Goal: Transaction & Acquisition: Download file/media

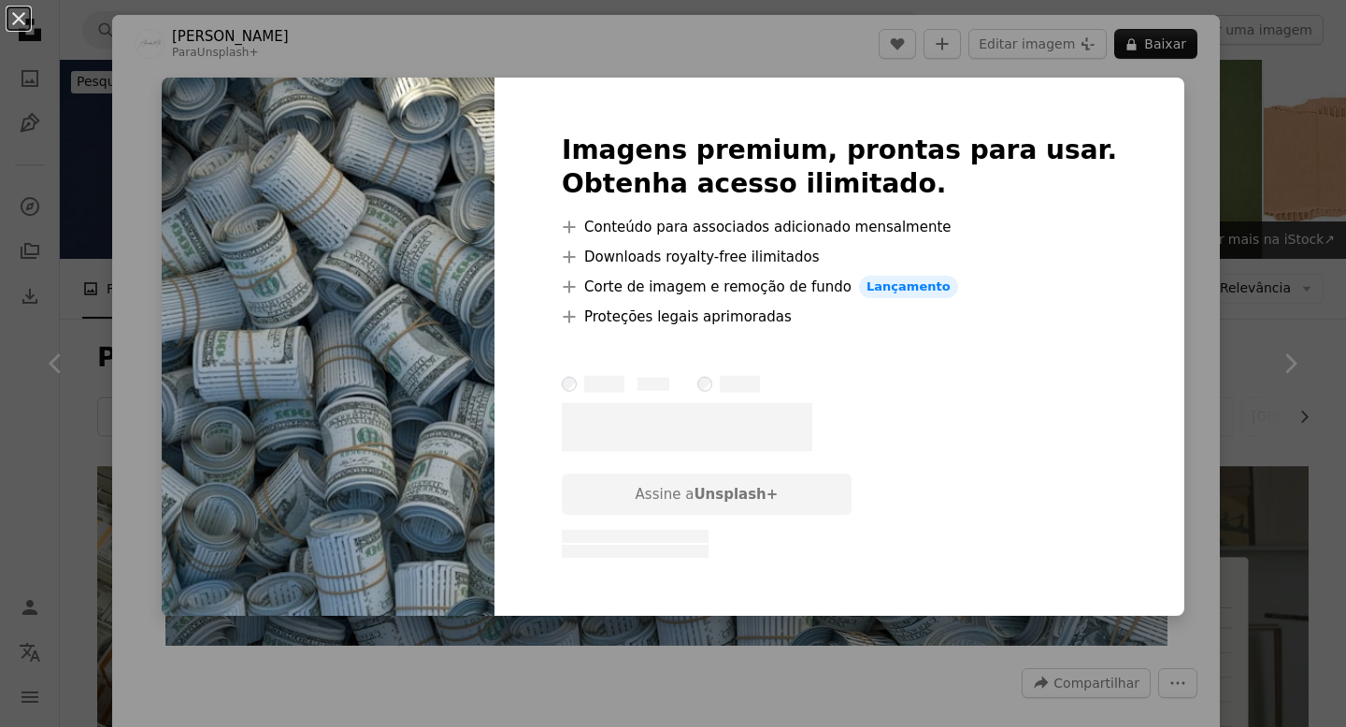
scroll to position [2783, 0]
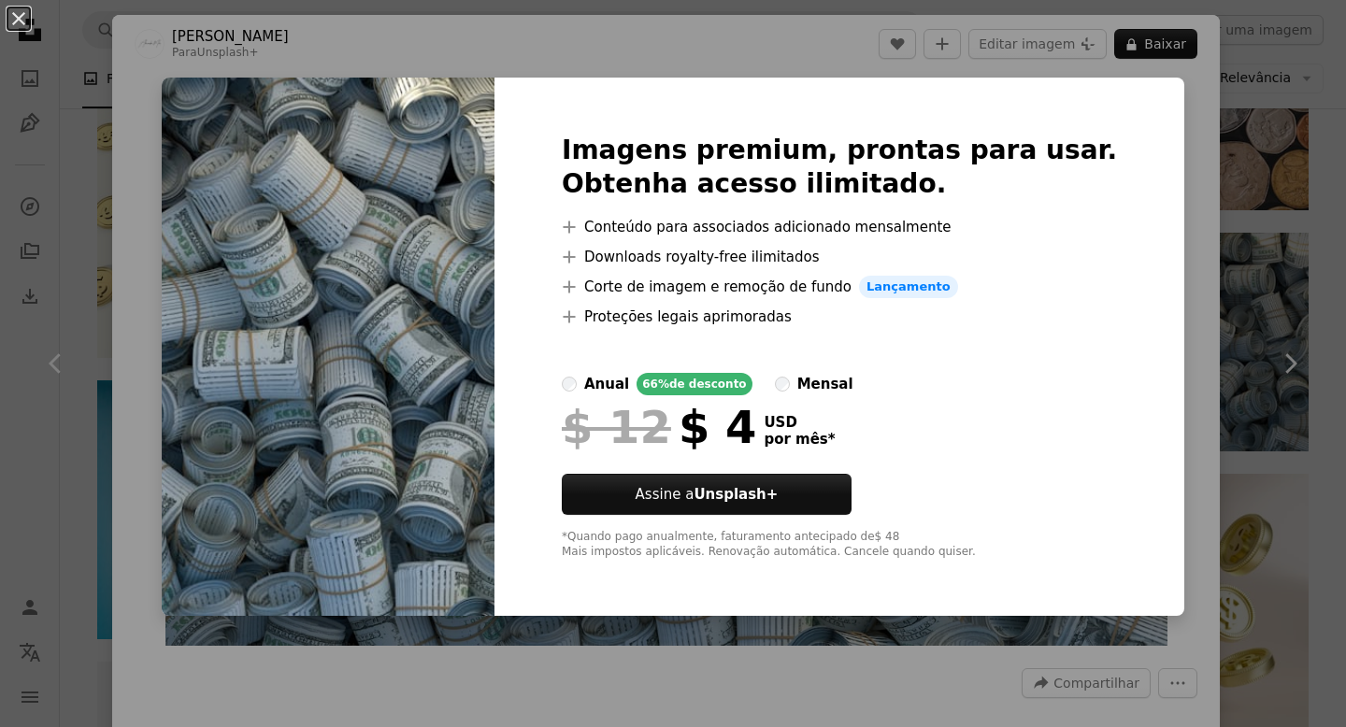
click at [326, 400] on img at bounding box center [328, 347] width 333 height 538
click at [20, 24] on button "An X shape" at bounding box center [18, 18] width 22 height 22
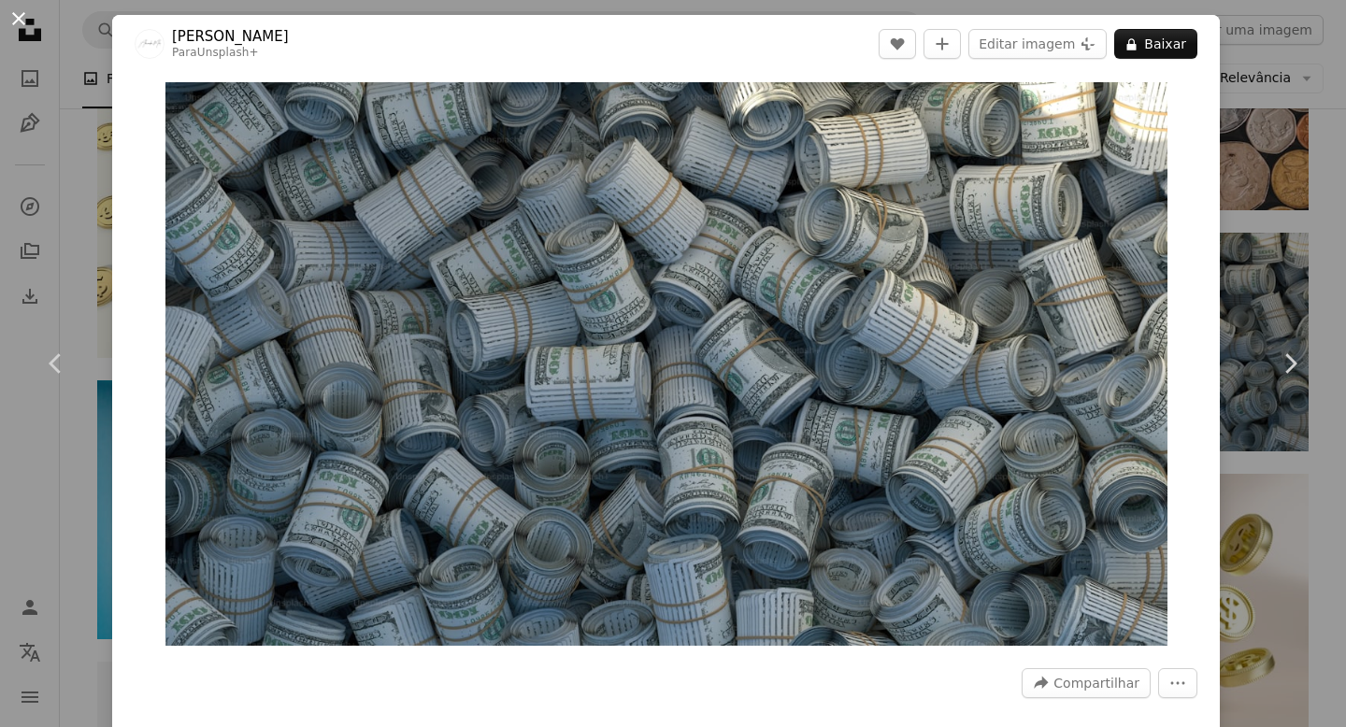
click at [22, 11] on button "An X shape" at bounding box center [18, 18] width 22 height 22
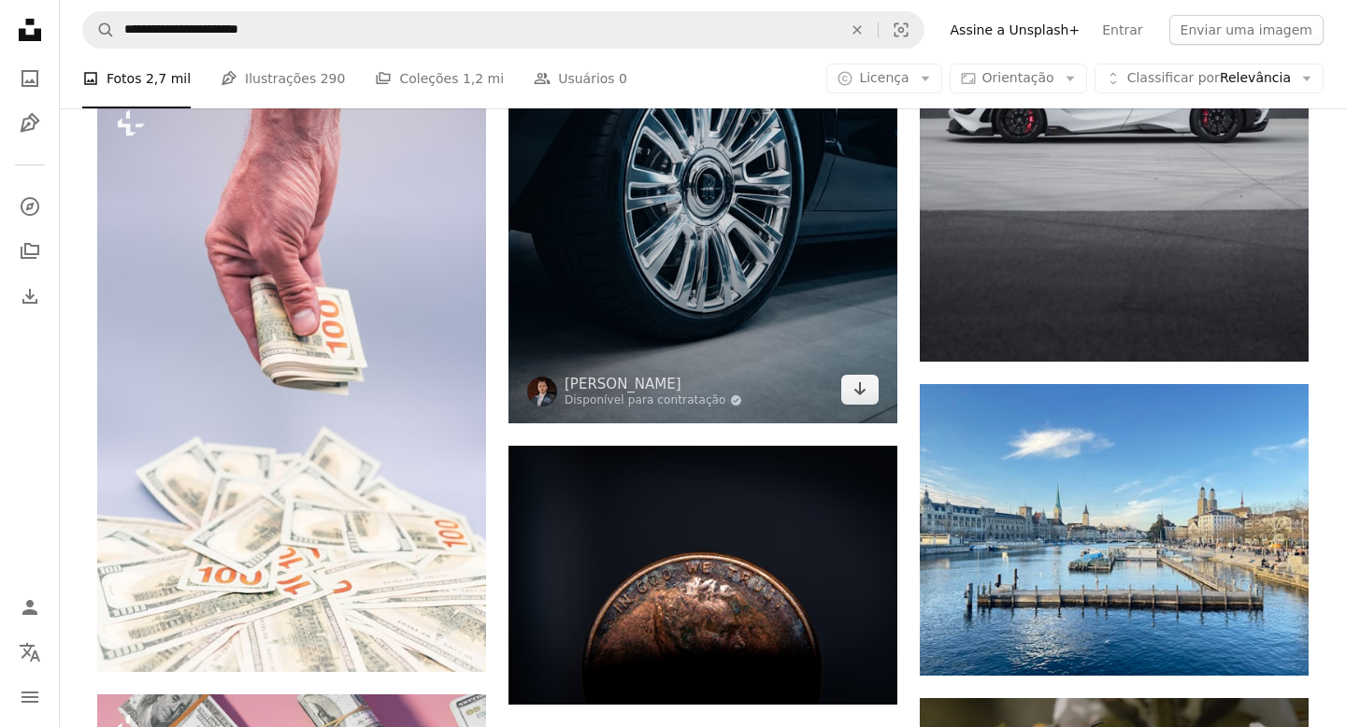
scroll to position [17830, 0]
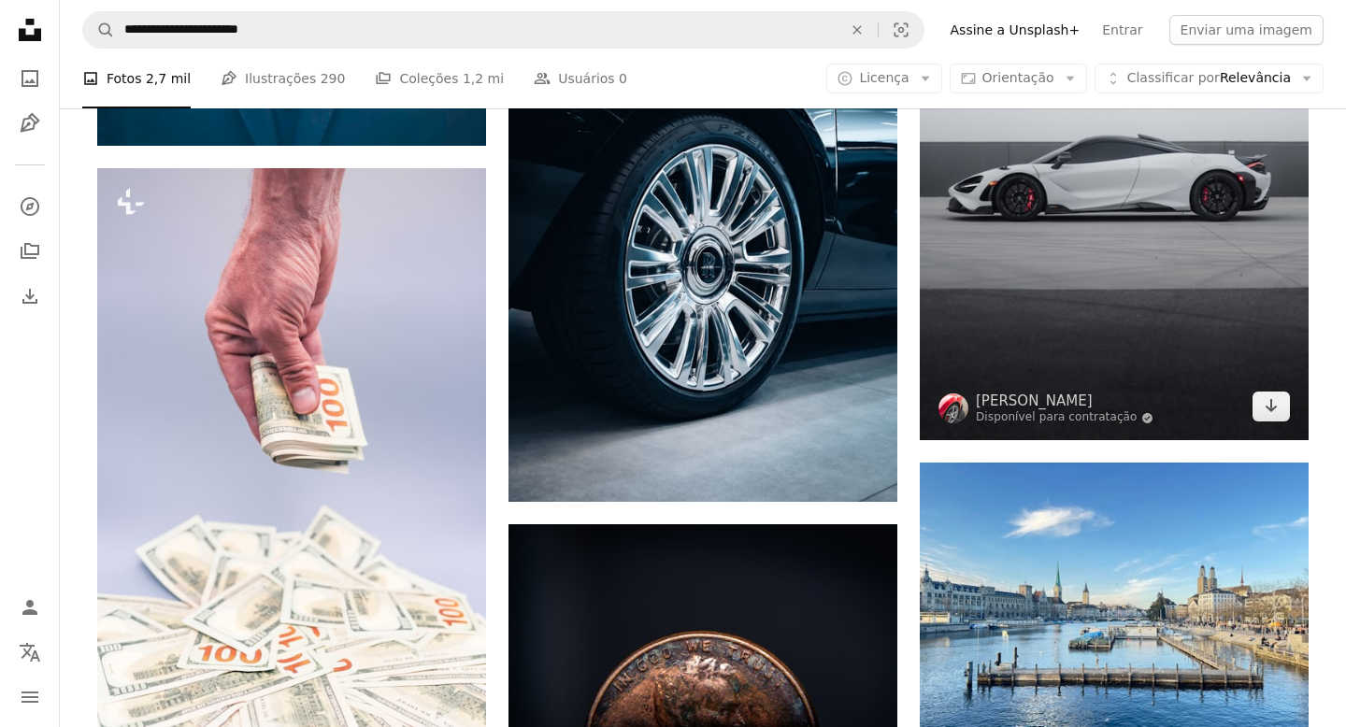
click at [962, 111] on img at bounding box center [1114, 148] width 389 height 583
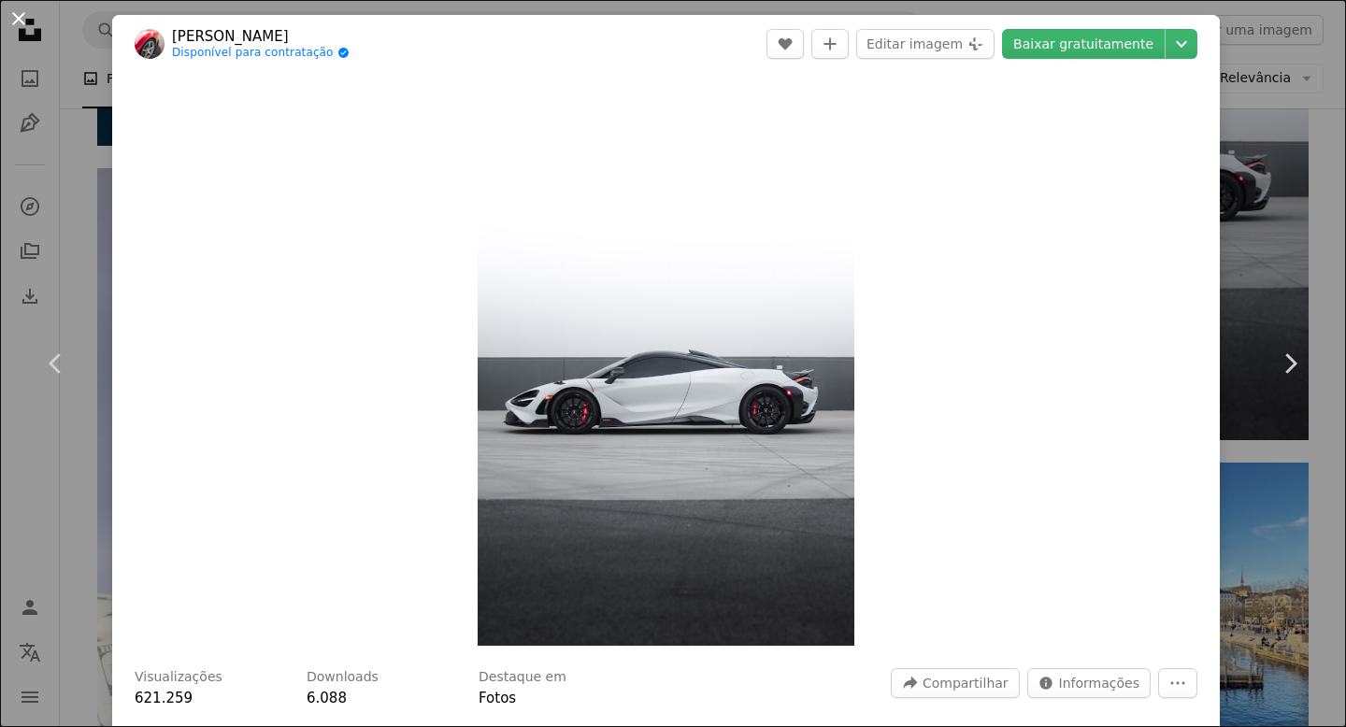
click at [17, 19] on button "An X shape" at bounding box center [18, 18] width 22 height 22
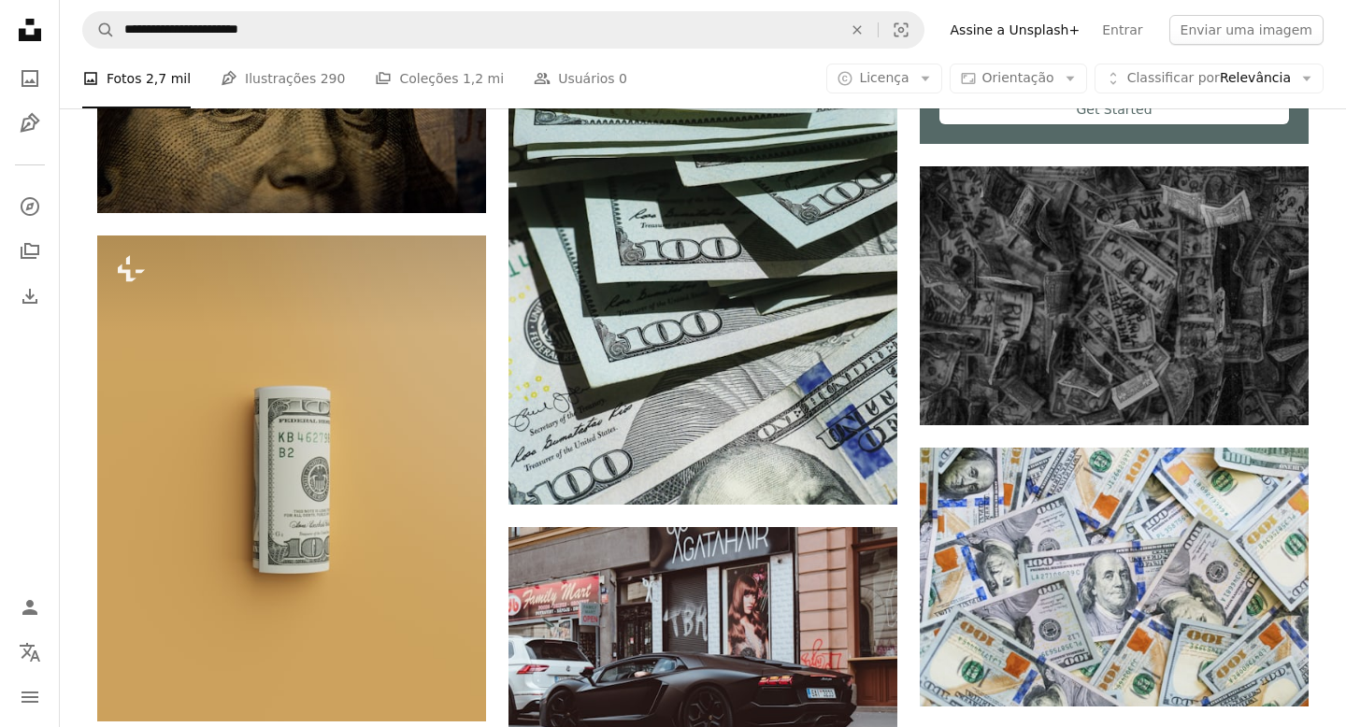
scroll to position [848, 0]
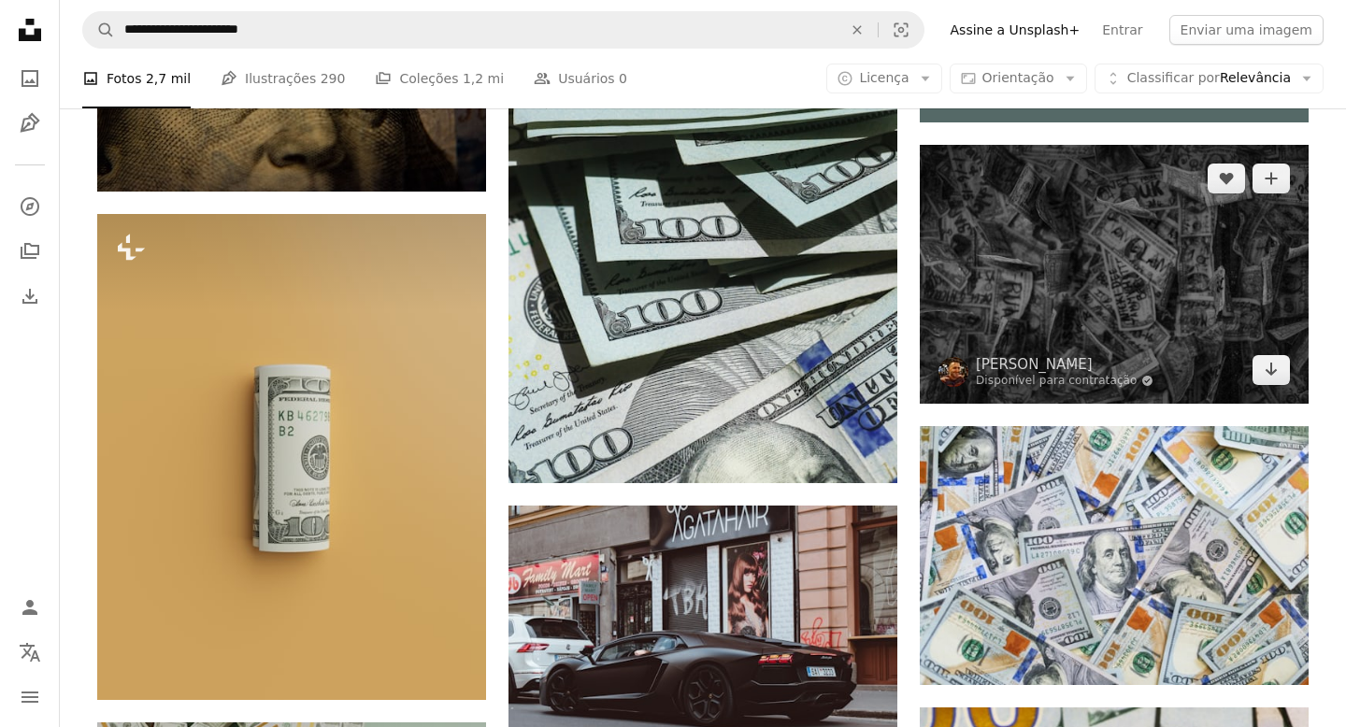
click at [1054, 295] on img at bounding box center [1114, 274] width 389 height 259
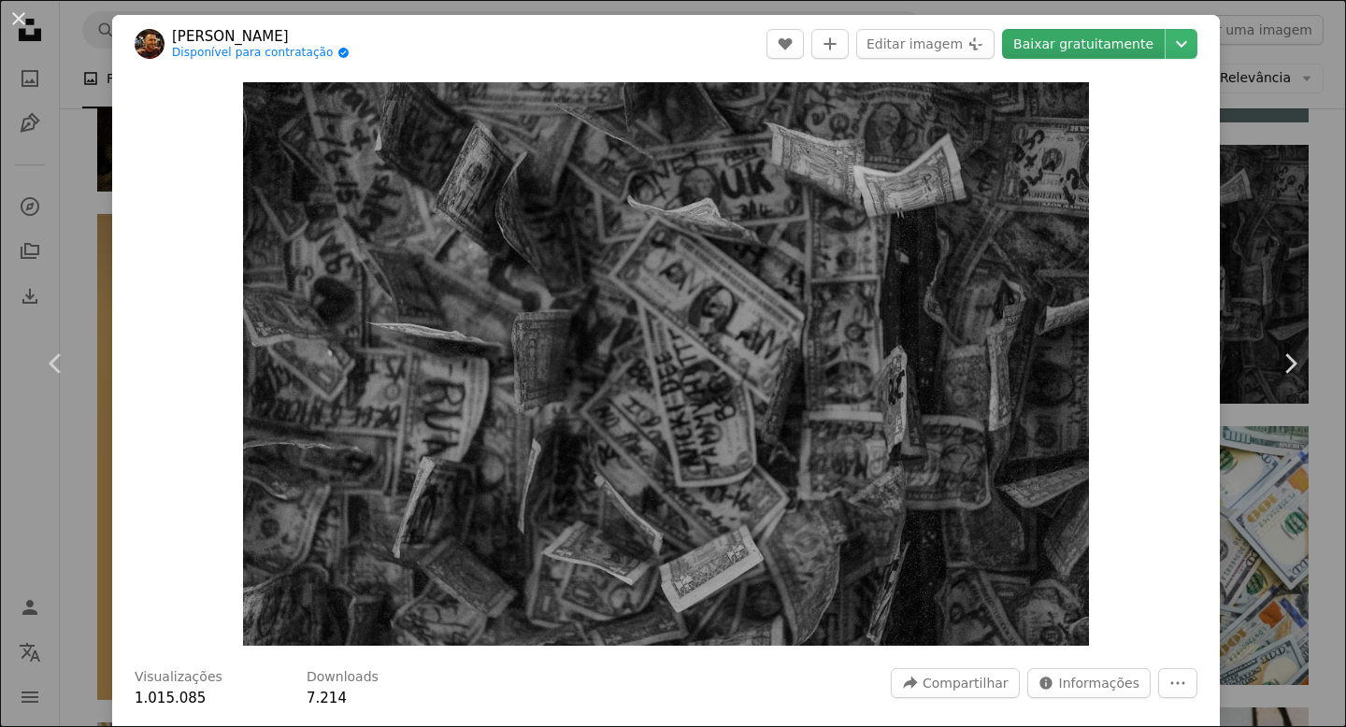
click at [1063, 37] on link "Baixar gratuitamente" at bounding box center [1083, 44] width 163 height 30
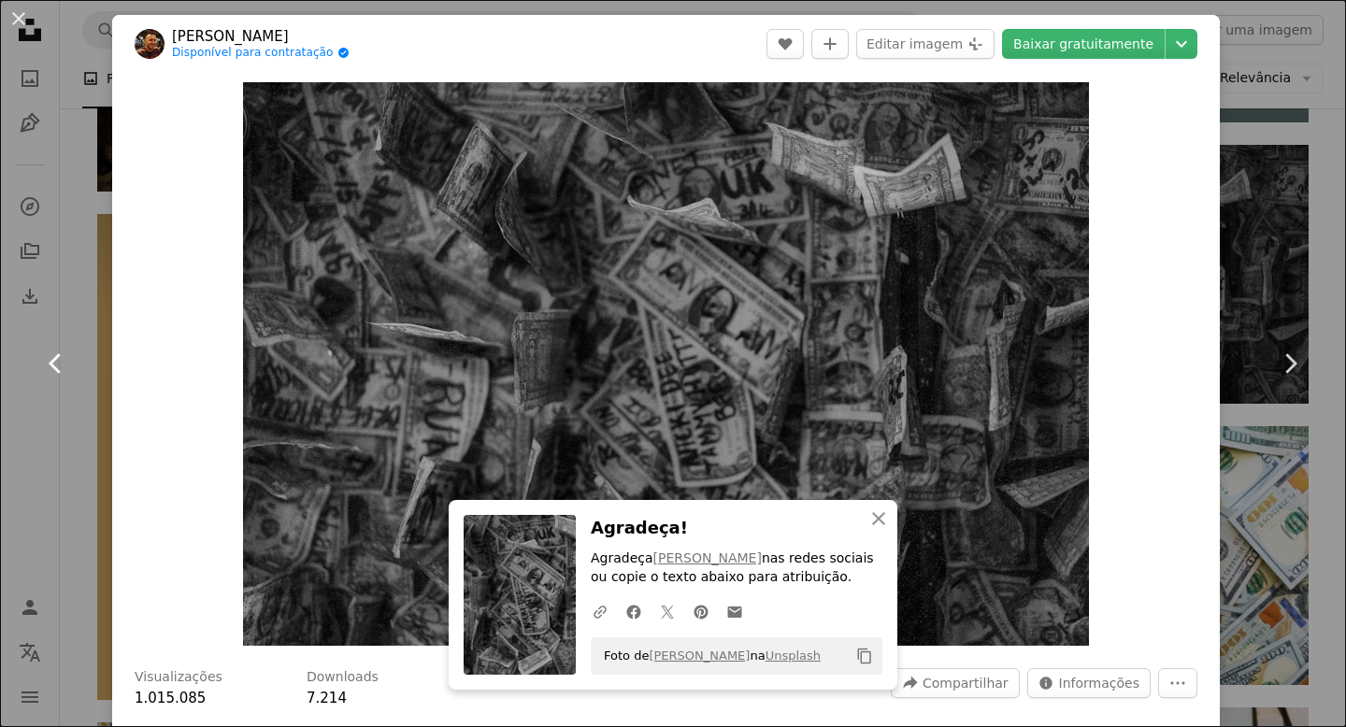
click at [45, 322] on link "Chevron left" at bounding box center [56, 363] width 112 height 179
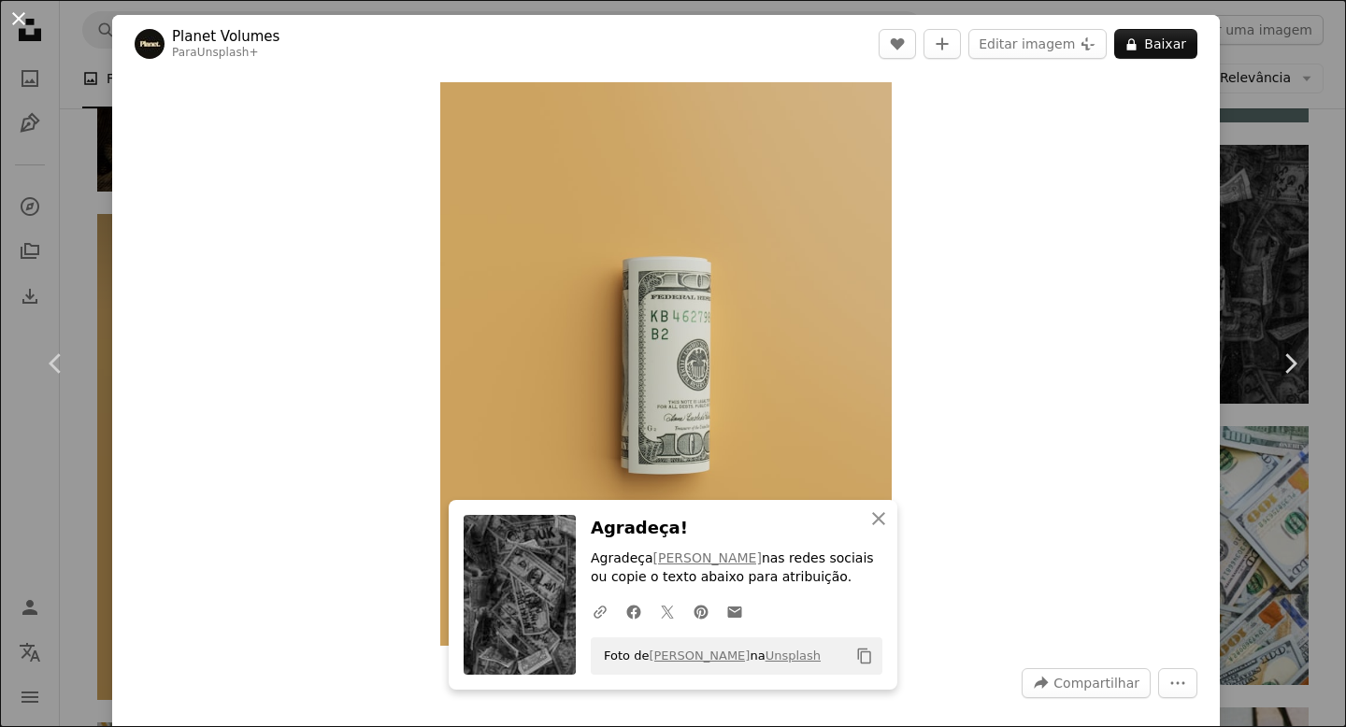
click at [27, 14] on button "An X shape" at bounding box center [18, 18] width 22 height 22
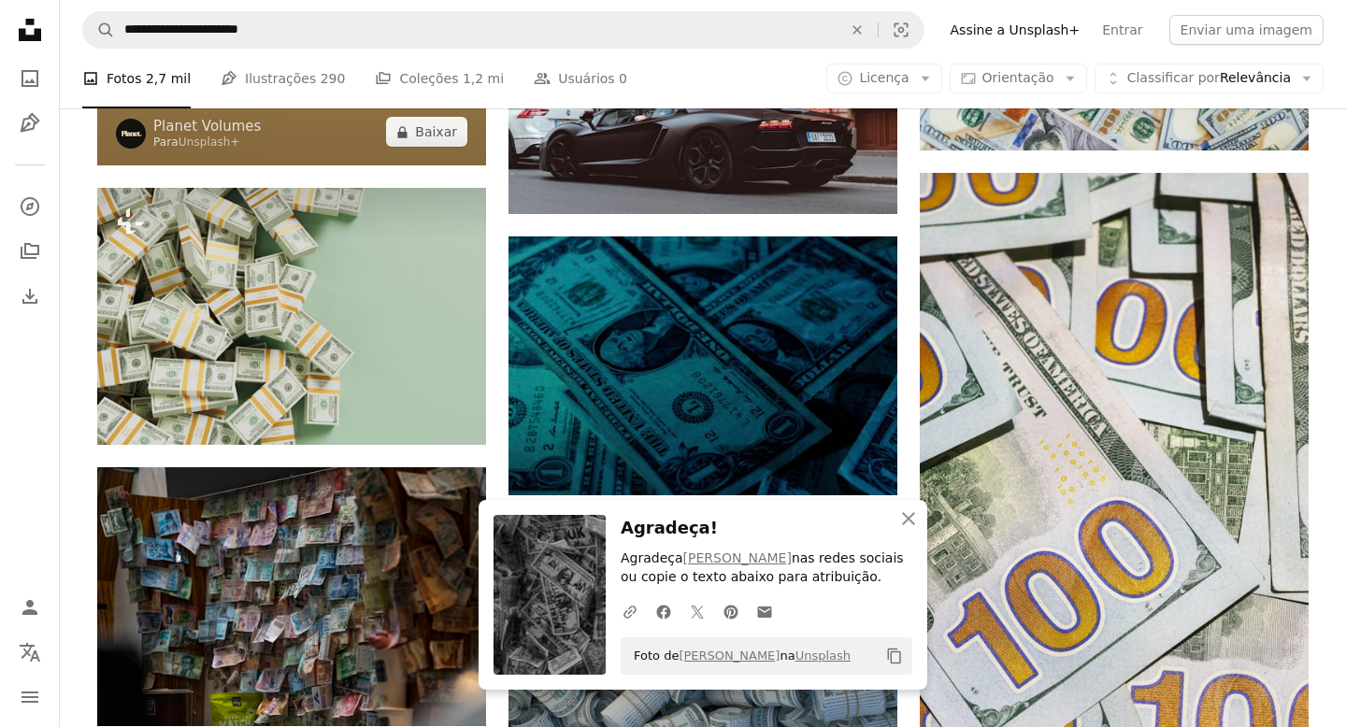
scroll to position [1418, 0]
